Goal: Transaction & Acquisition: Book appointment/travel/reservation

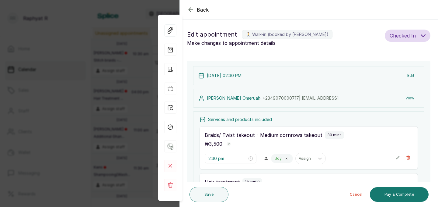
scroll to position [473, 0]
click at [283, 141] on div "₦ 3,500" at bounding box center [309, 144] width 208 height 8
click at [115, 78] on div "Back Appointment Details Edit appointment 🚶 Walk-in (booked by [PERSON_NAME] R)…" at bounding box center [219, 103] width 438 height 207
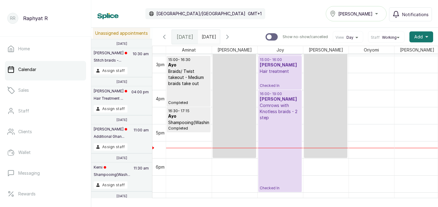
scroll to position [509, 0]
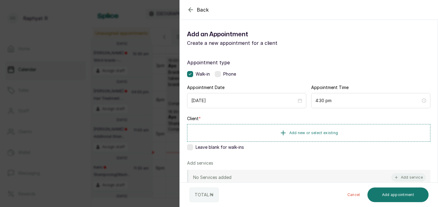
click at [256, 114] on div "Appointment type Walk-in Phone Appointment Date [DATE] Appointment Time 4:30 pm…" at bounding box center [309, 174] width 258 height 247
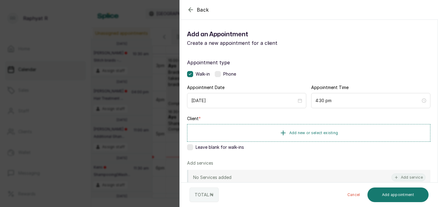
click at [256, 114] on div "Appointment type Walk-in Phone Appointment Date [DATE] Appointment Time 4:30 pm…" at bounding box center [309, 174] width 258 height 247
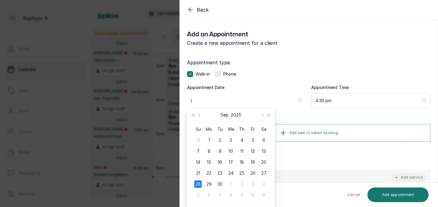
type input "[DATE]"
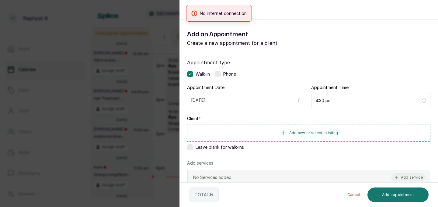
click at [107, 82] on div "Back Add Appointment Add an Appointment Create a new appointment for a client A…" at bounding box center [219, 103] width 438 height 207
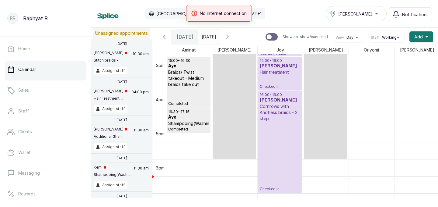
scroll to position [506, 0]
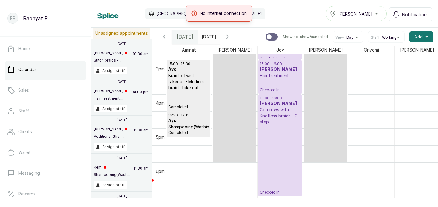
click at [266, 117] on p "Cornrows with Knotless braids - 2 step" at bounding box center [280, 116] width 40 height 18
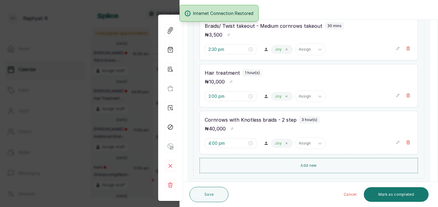
scroll to position [150, 0]
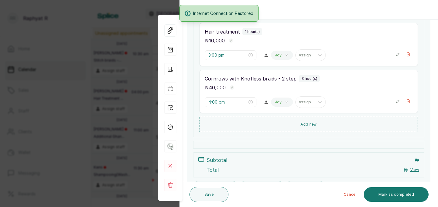
click at [89, 69] on div "Back Appointment Details Edit appointment 🚶 Walk-in (booked by [PERSON_NAME] R)…" at bounding box center [219, 103] width 438 height 207
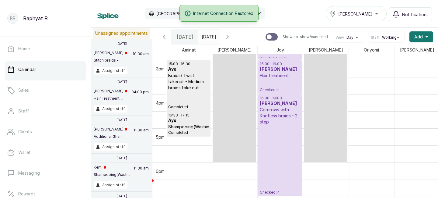
click at [278, 111] on p "Cornrows with Knotless braids - 2 step" at bounding box center [280, 116] width 40 height 18
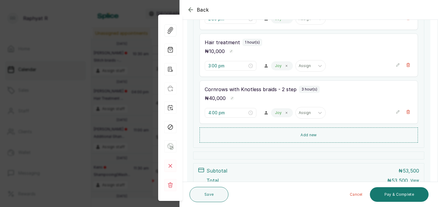
scroll to position [154, 0]
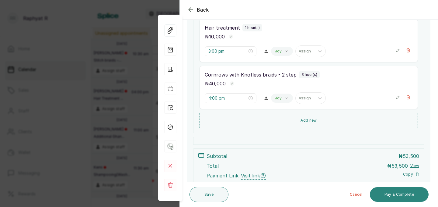
click at [389, 197] on button "Pay & Complete" at bounding box center [399, 194] width 59 height 15
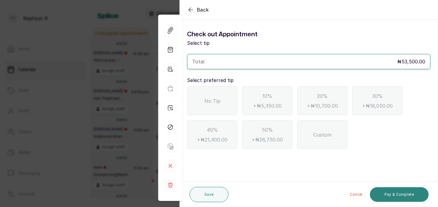
scroll to position [0, 0]
click at [217, 106] on div "No Tip" at bounding box center [212, 100] width 50 height 29
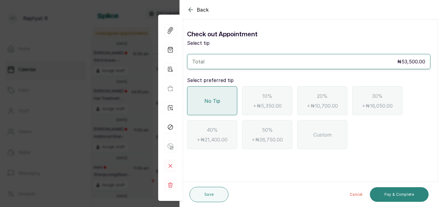
click at [411, 195] on button "Pay & Complete" at bounding box center [399, 194] width 59 height 15
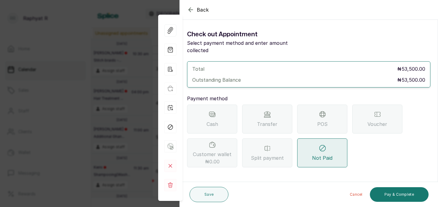
click at [309, 104] on div "POS" at bounding box center [322, 118] width 50 height 29
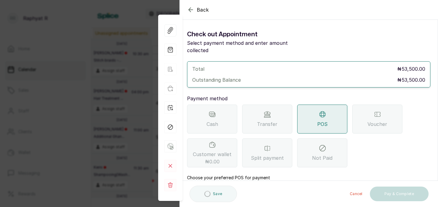
scroll to position [68, 0]
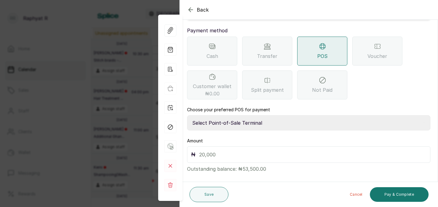
click at [230, 116] on select "Select Point-of-Sale Terminal Traction Providus Bank" at bounding box center [309, 122] width 244 height 15
select select "b1594abb-eea2-48ba-bf5f-ff0754569b84"
click at [229, 150] on input "text" at bounding box center [312, 154] width 227 height 9
type input "53,500"
click at [397, 194] on button "Pay & Complete" at bounding box center [399, 194] width 59 height 15
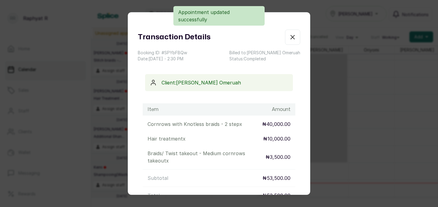
click at [293, 36] on icon "button" at bounding box center [292, 36] width 7 height 7
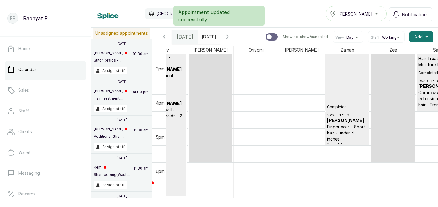
scroll to position [0, 139]
